Goal: Task Accomplishment & Management: Use online tool/utility

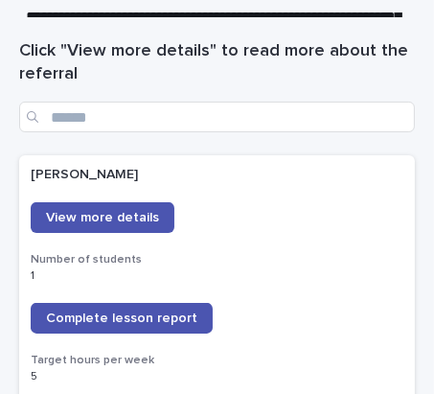
scroll to position [261, 0]
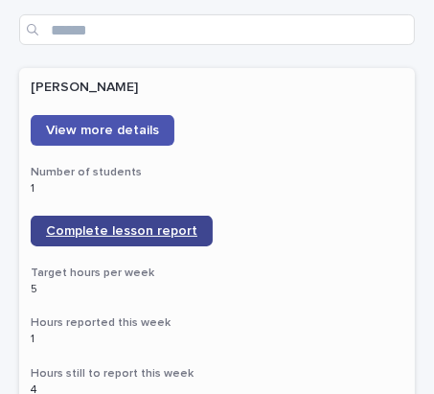
click at [48, 227] on span "Complete lesson report" at bounding box center [121, 230] width 151 height 13
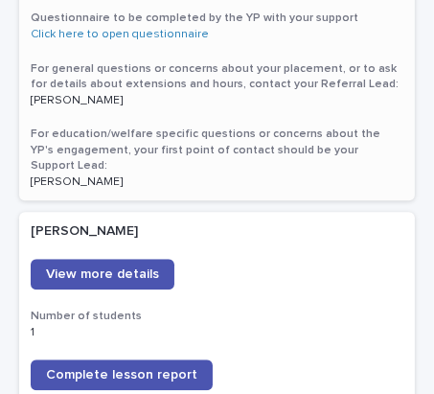
scroll to position [2614, 0]
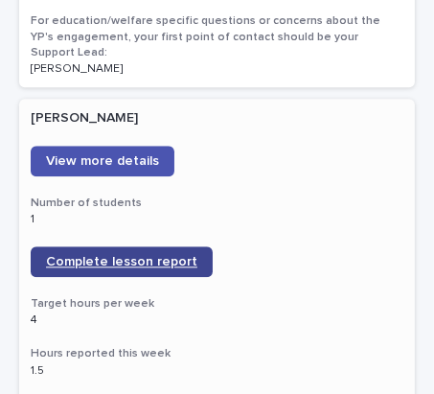
click at [107, 255] on span "Complete lesson report" at bounding box center [121, 261] width 151 height 13
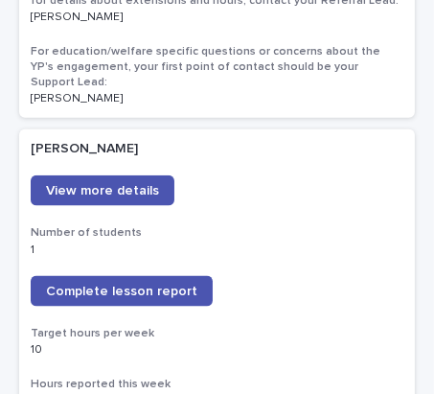
scroll to position [1464, 0]
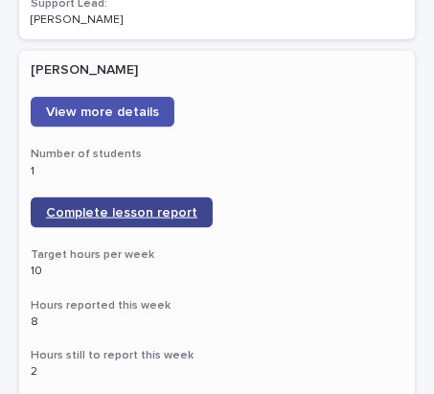
click at [131, 206] on span "Complete lesson report" at bounding box center [121, 212] width 151 height 13
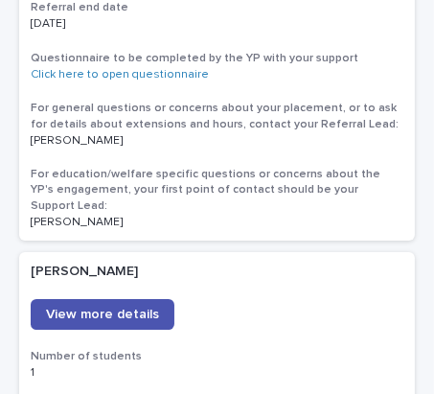
scroll to position [3834, 0]
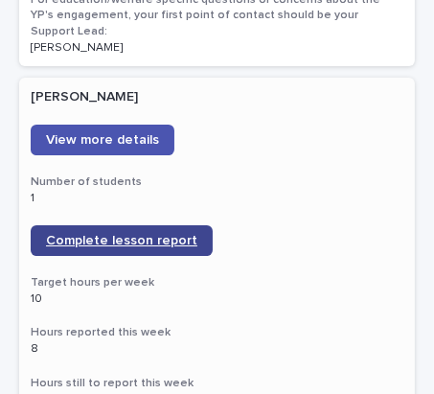
click at [105, 234] on span "Complete lesson report" at bounding box center [121, 240] width 151 height 13
